Goal: Task Accomplishment & Management: Use online tool/utility

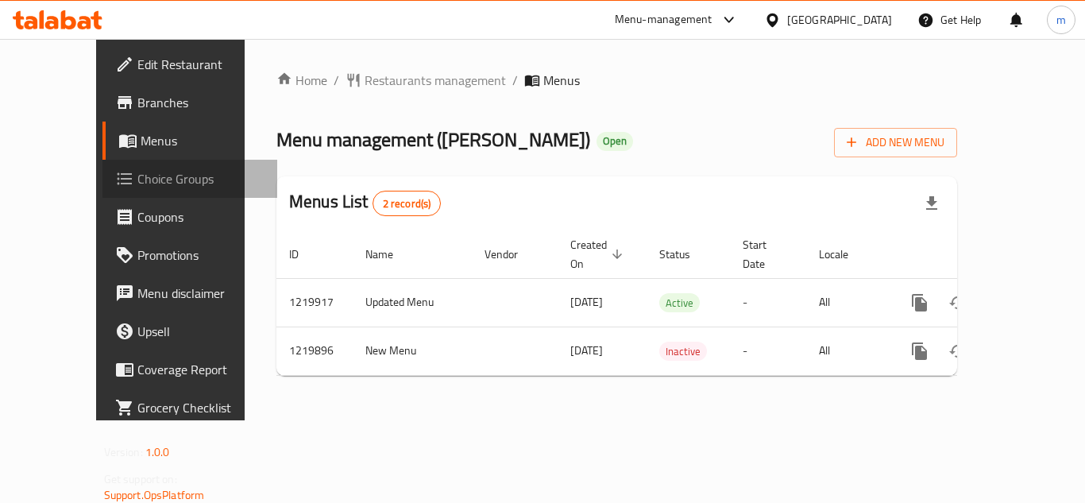
click at [137, 177] on span "Choice Groups" at bounding box center [200, 178] width 127 height 19
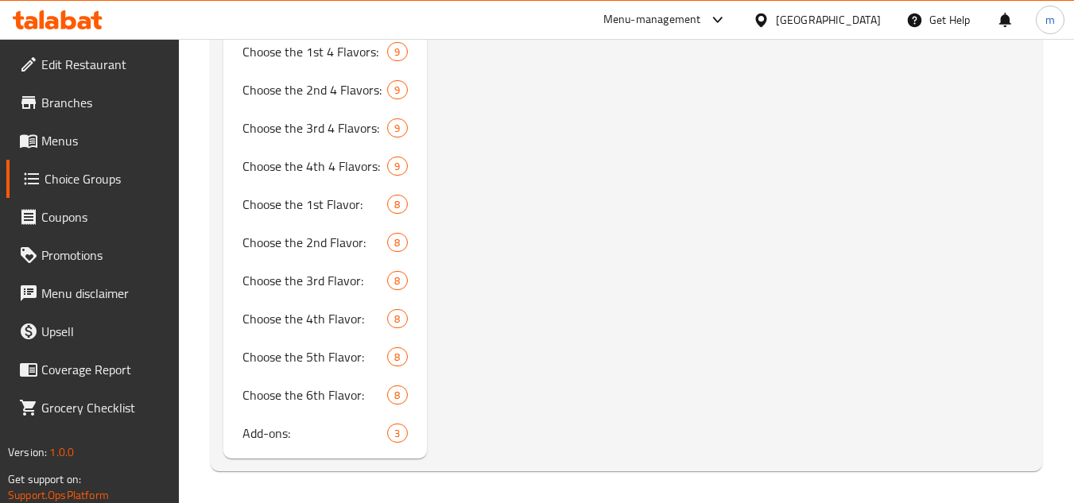
scroll to position [1427, 0]
click at [292, 435] on span "Add-ons:" at bounding box center [290, 433] width 97 height 19
type input "Add-ons:"
type input "الإضافات:"
type input "0"
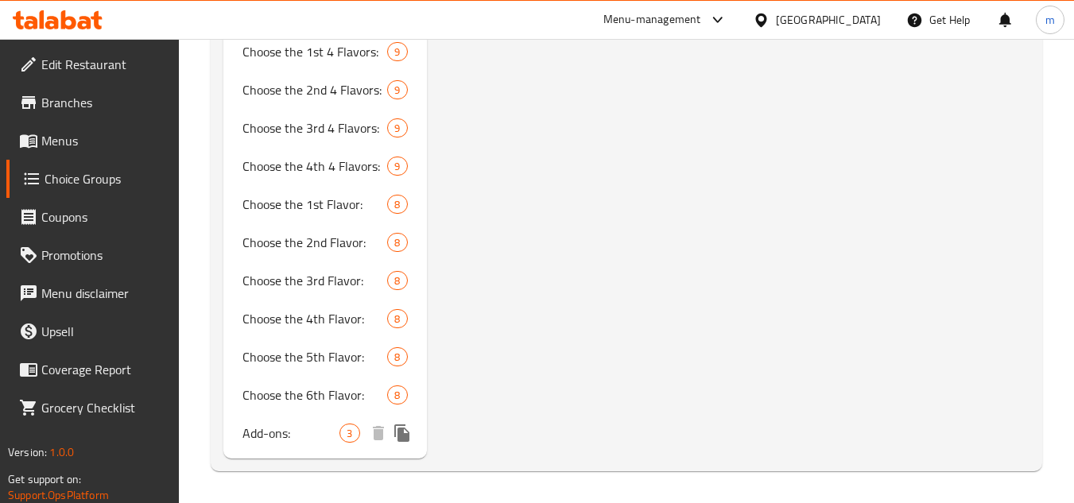
type input "3"
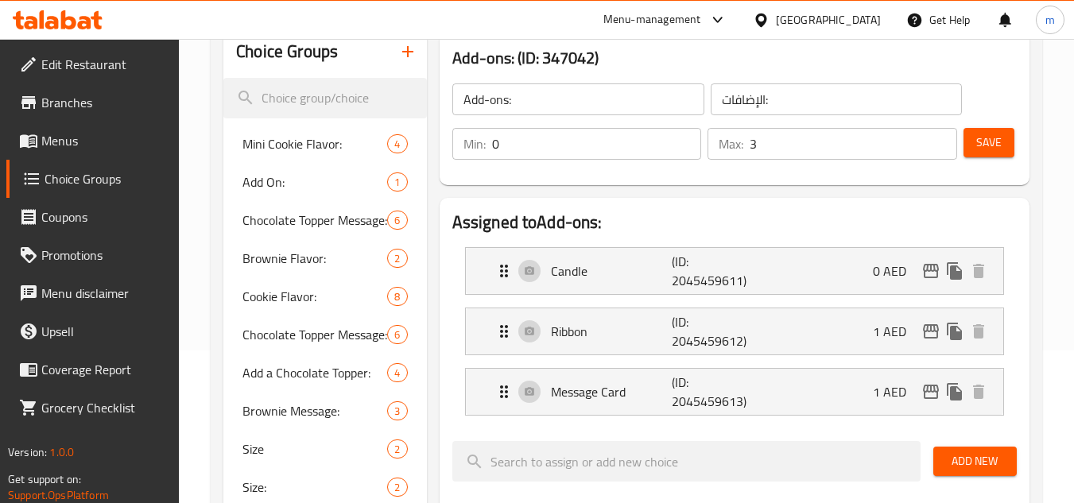
scroll to position [159, 0]
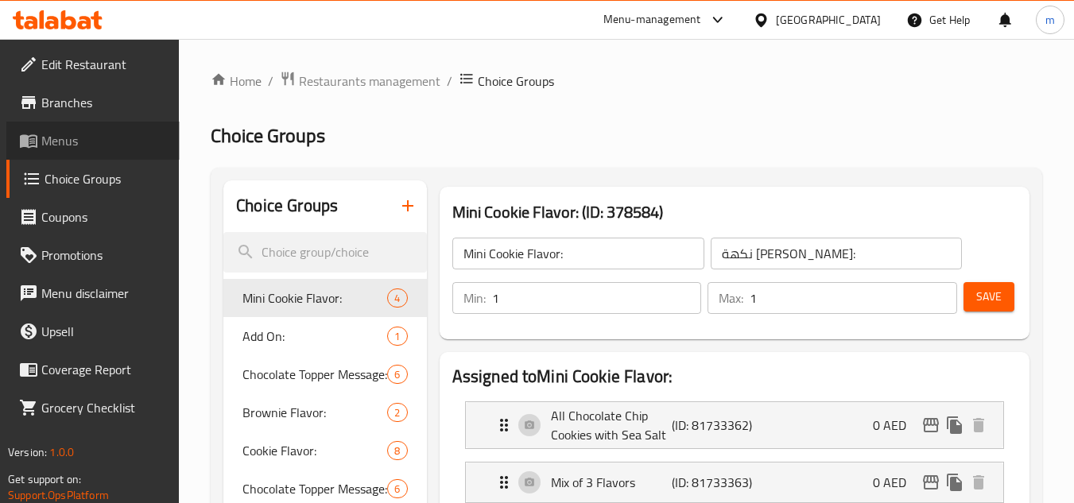
click at [71, 134] on span "Menus" at bounding box center [104, 140] width 126 height 19
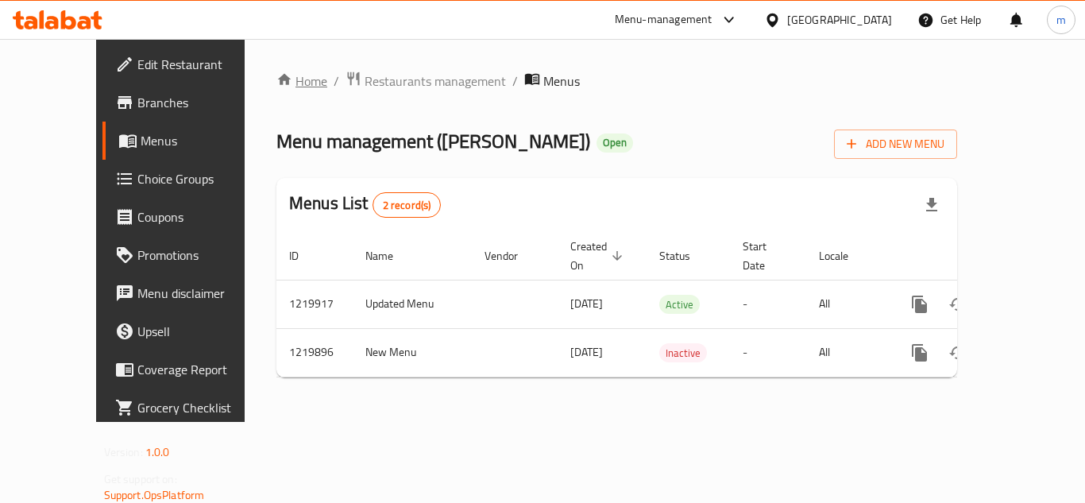
click at [277, 72] on icon "breadcrumb" at bounding box center [285, 80] width 16 height 16
